Goal: Use online tool/utility

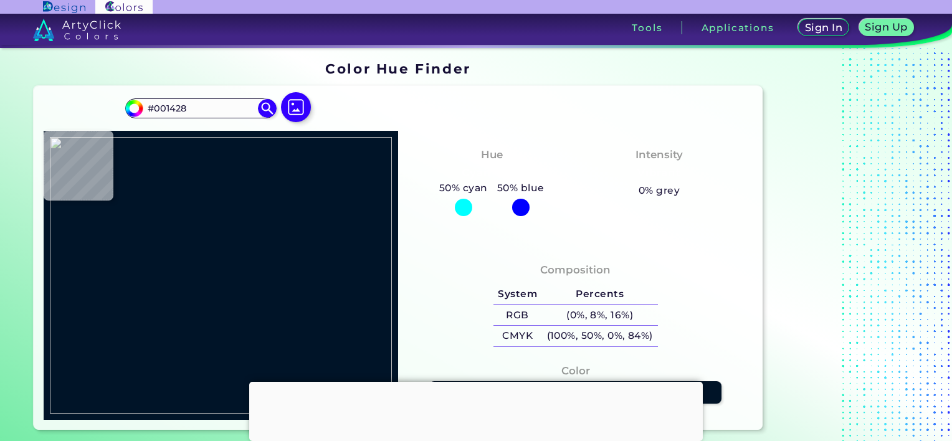
type input "#000000"
type input "#9335ab"
type input "#9335AB"
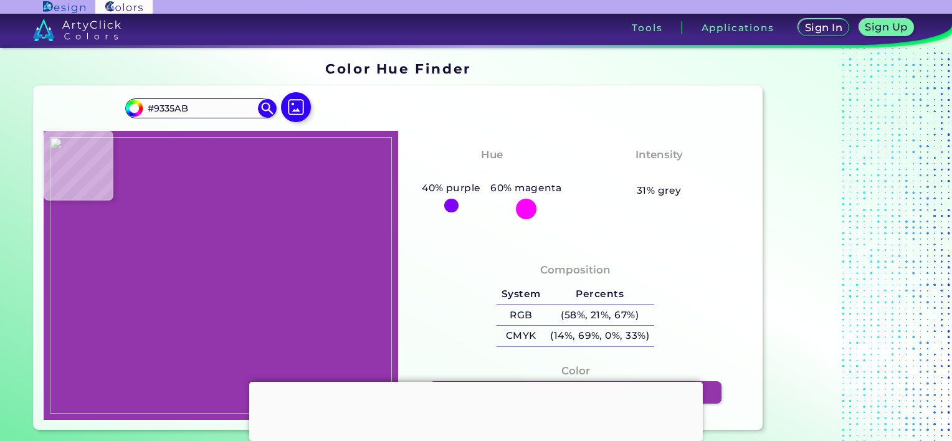
type input "#9235ab"
type input "#9235AB"
type input "#9436ac"
type input "#9436AC"
type input "#9235aa"
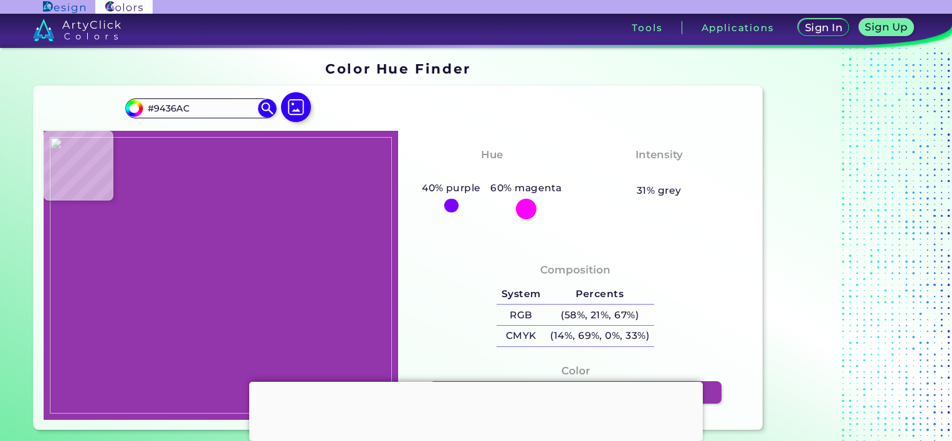
type input "#9235AA"
type input "#9235ac"
type input "#9235AC"
type input "#9334ac"
type input "#9334AC"
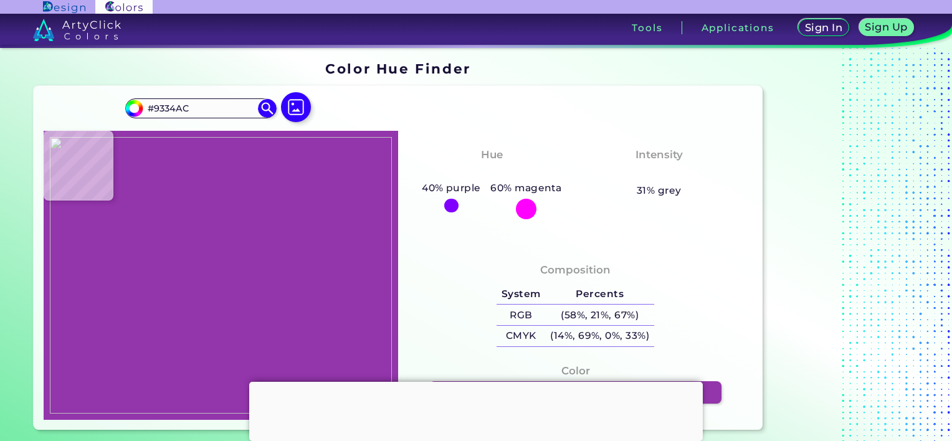
type input "#9236aa"
type input "#9236AA"
type input "#9335ac"
type input "#9335AC"
click at [340, 163] on img at bounding box center [221, 275] width 342 height 277
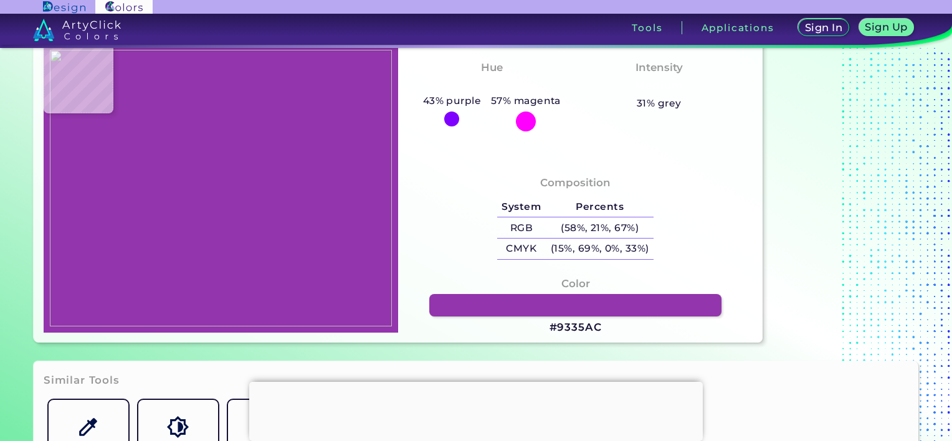
scroll to position [120, 0]
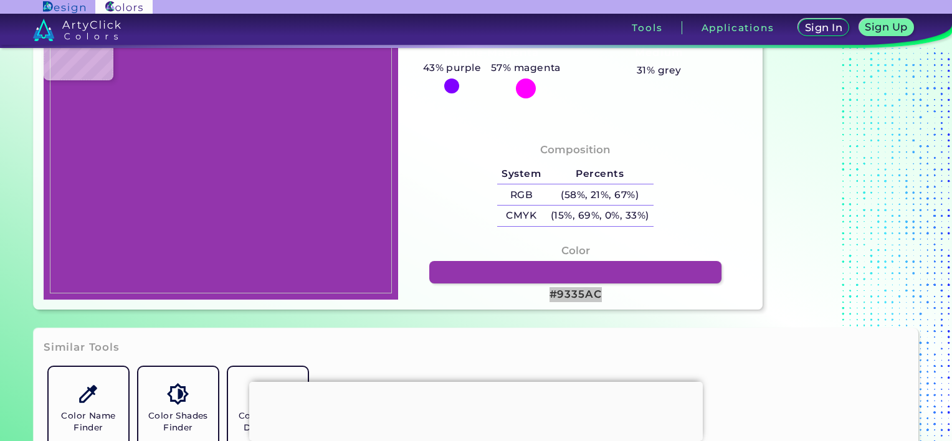
drag, startPoint x: 608, startPoint y: 292, endPoint x: 548, endPoint y: 298, distance: 60.8
click at [548, 298] on div "Color #9335AC" at bounding box center [575, 273] width 335 height 73
copy h3 "#9335AC"
